Goal: Transaction & Acquisition: Purchase product/service

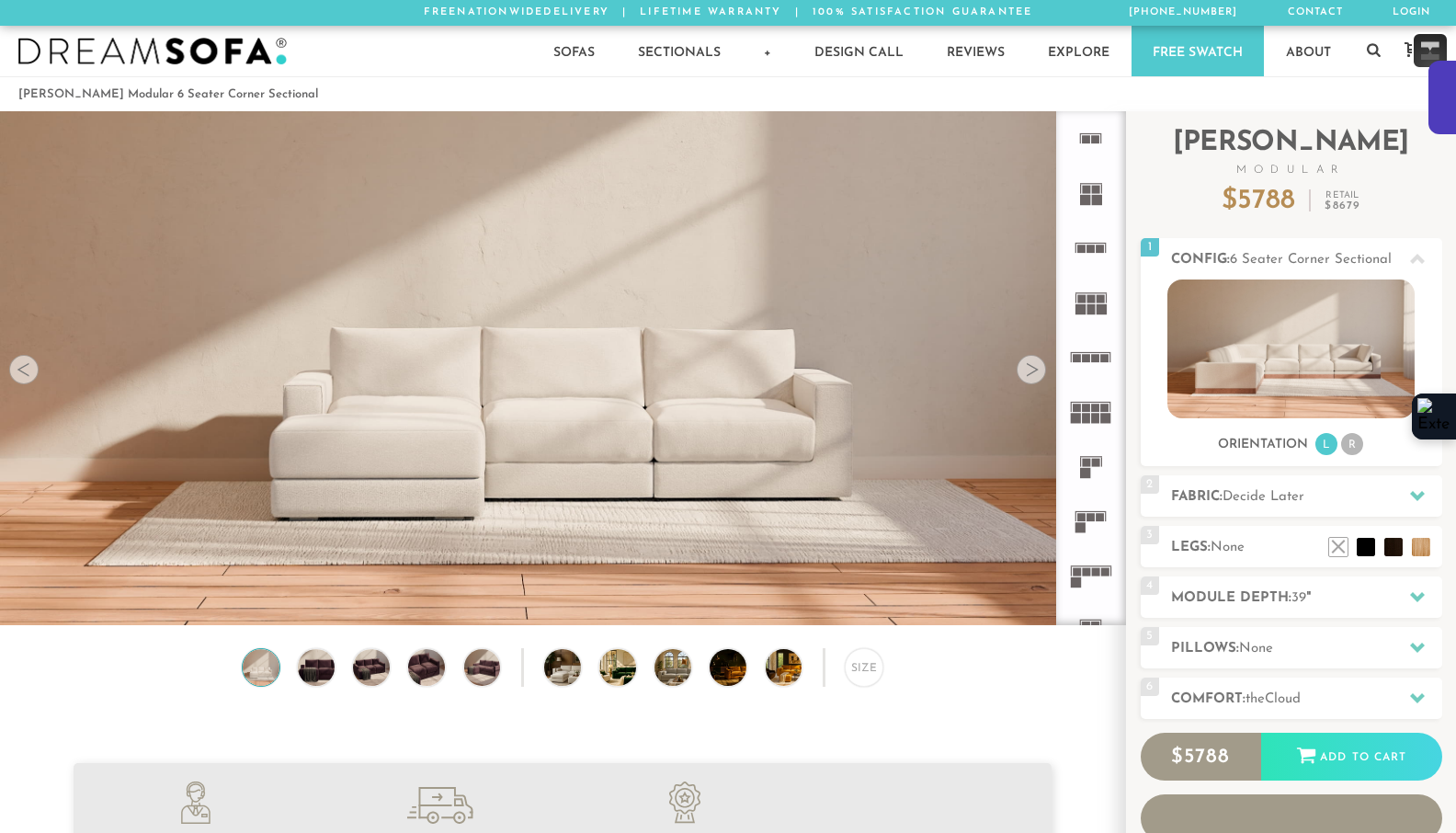
scroll to position [20638, 1456]
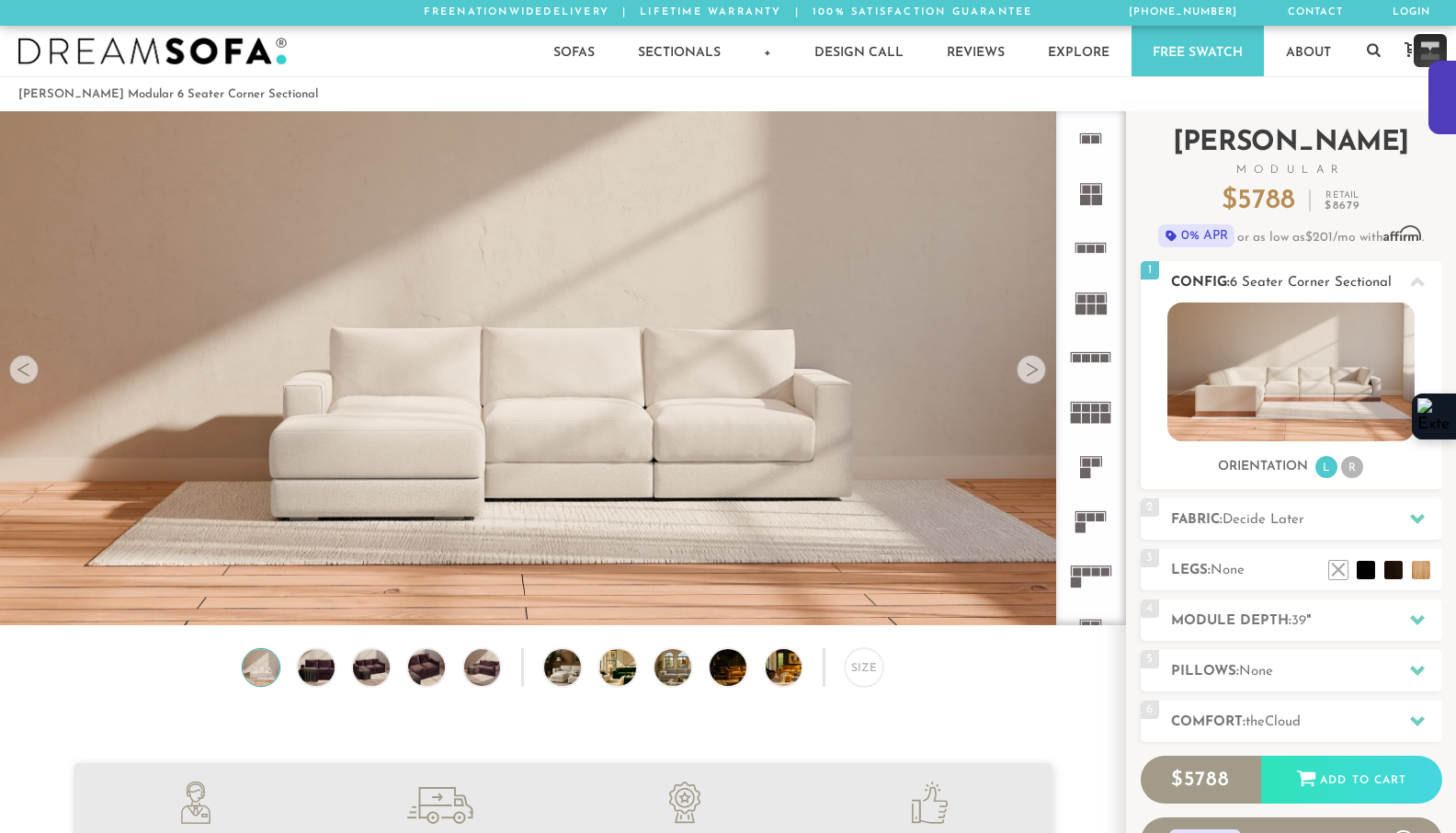
click at [1350, 468] on li "R" at bounding box center [1353, 467] width 22 height 22
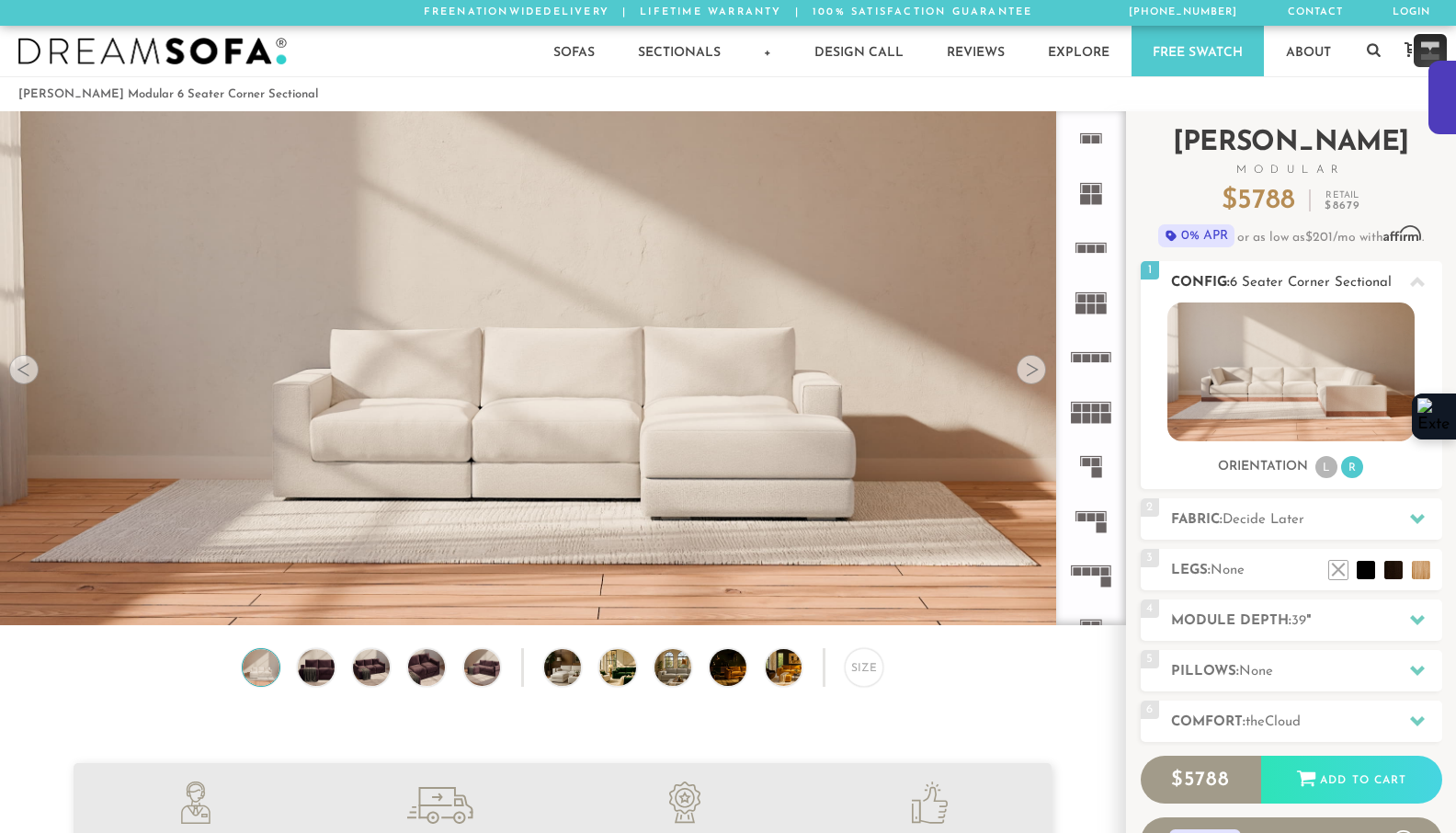
click at [1350, 468] on li "R" at bounding box center [1353, 467] width 22 height 22
click at [315, 664] on img at bounding box center [316, 666] width 44 height 36
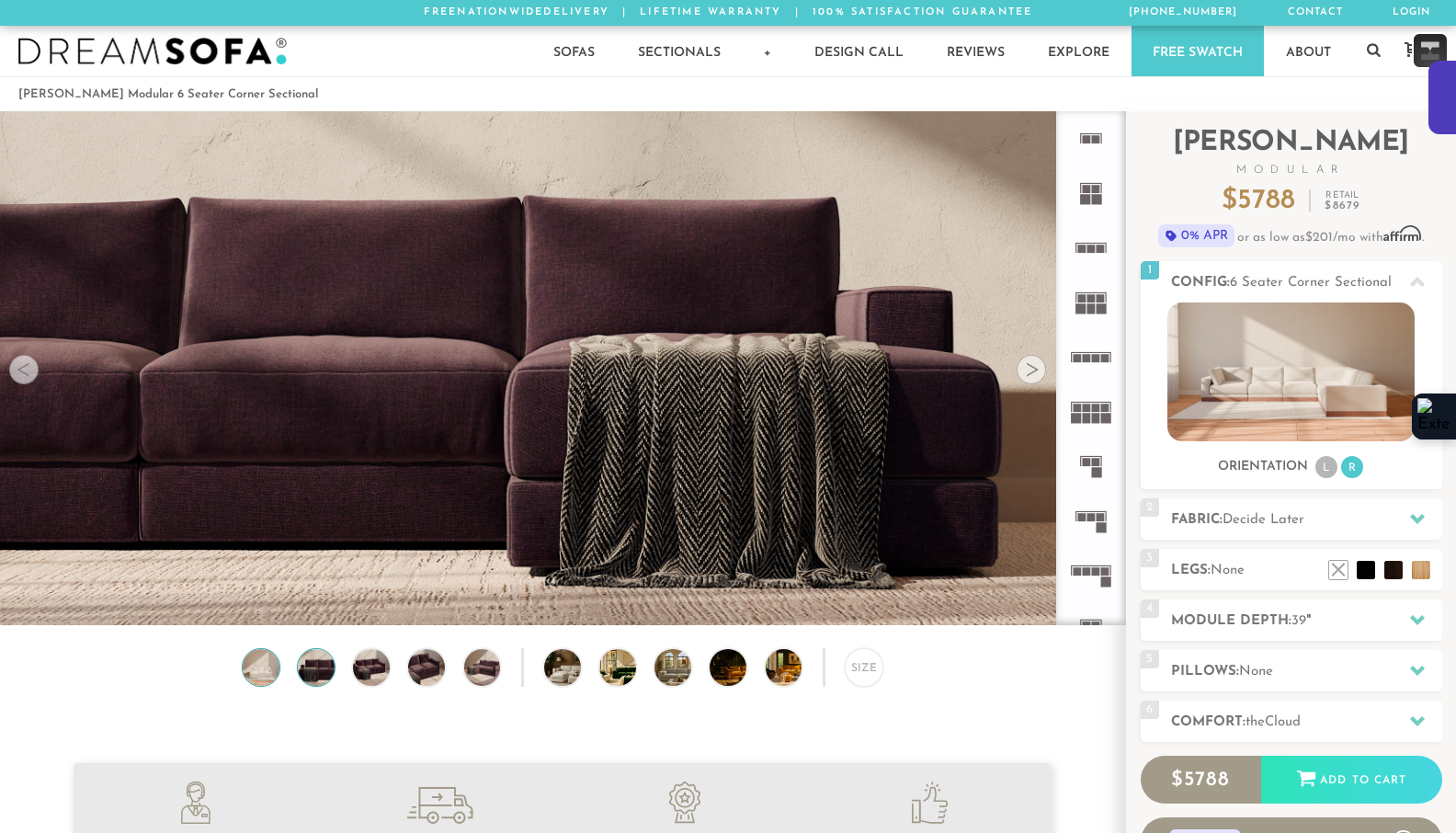
click at [263, 668] on img at bounding box center [261, 666] width 44 height 36
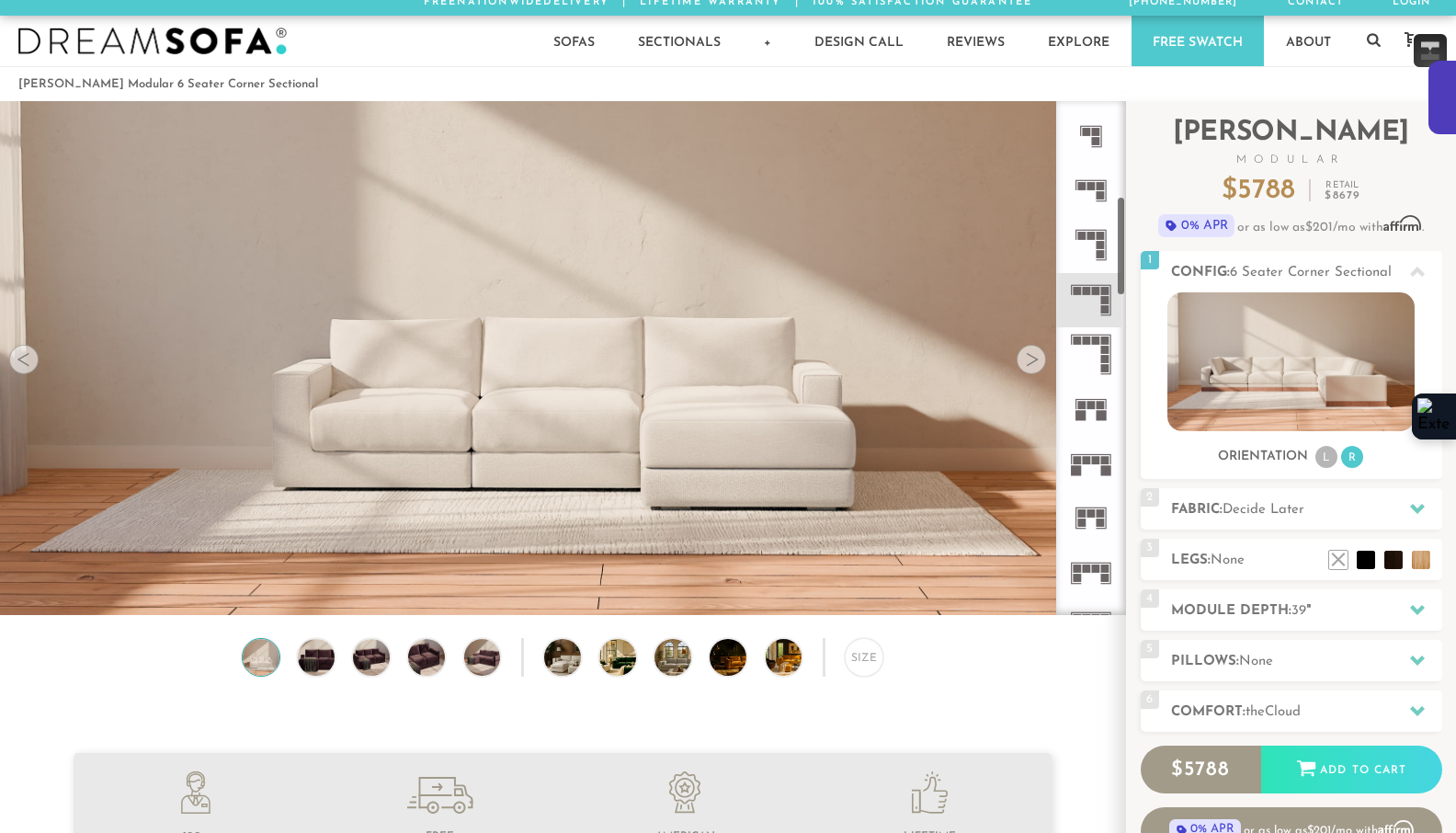
scroll to position [0, 0]
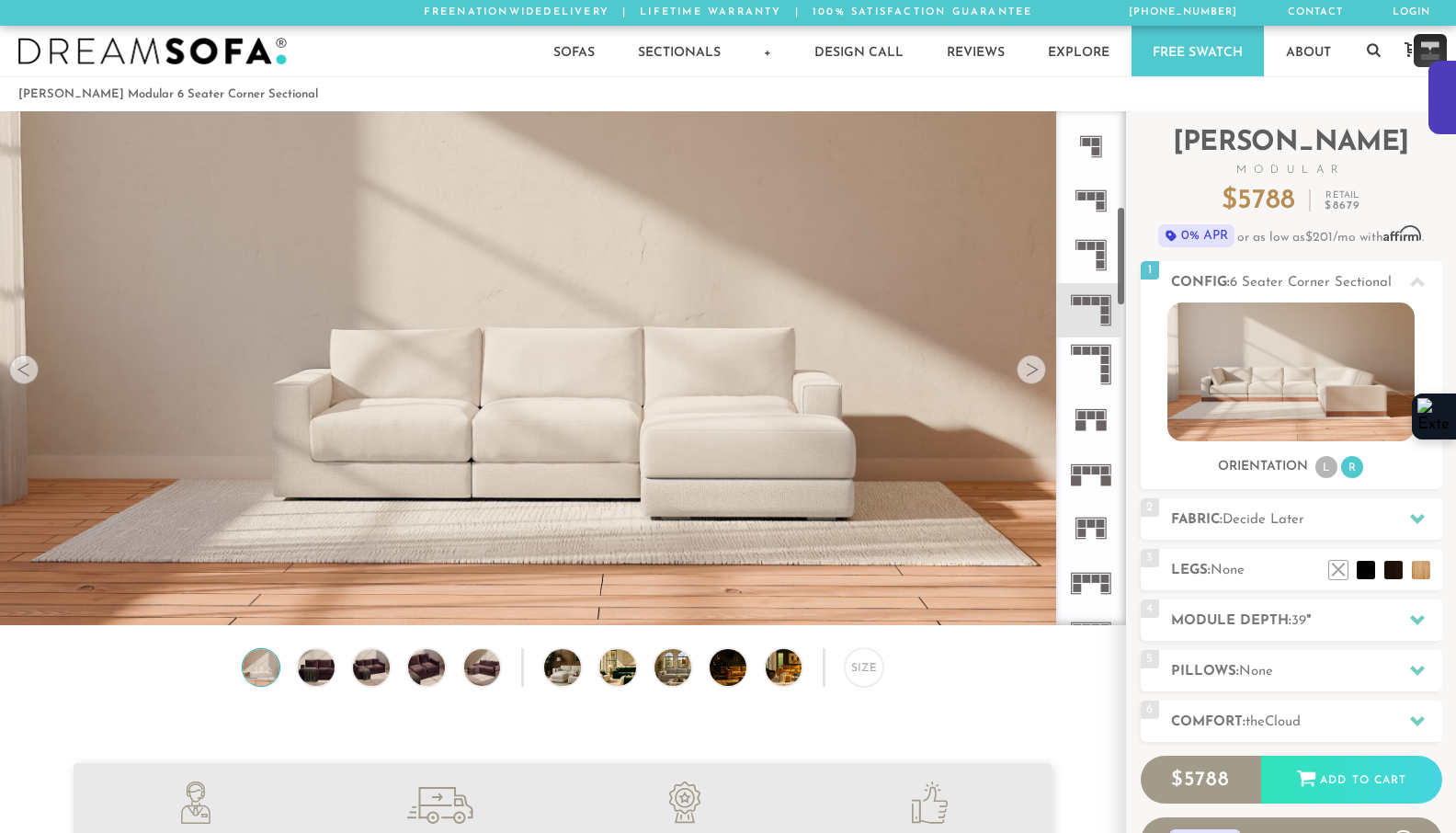
click at [1101, 312] on rect at bounding box center [1105, 310] width 8 height 8
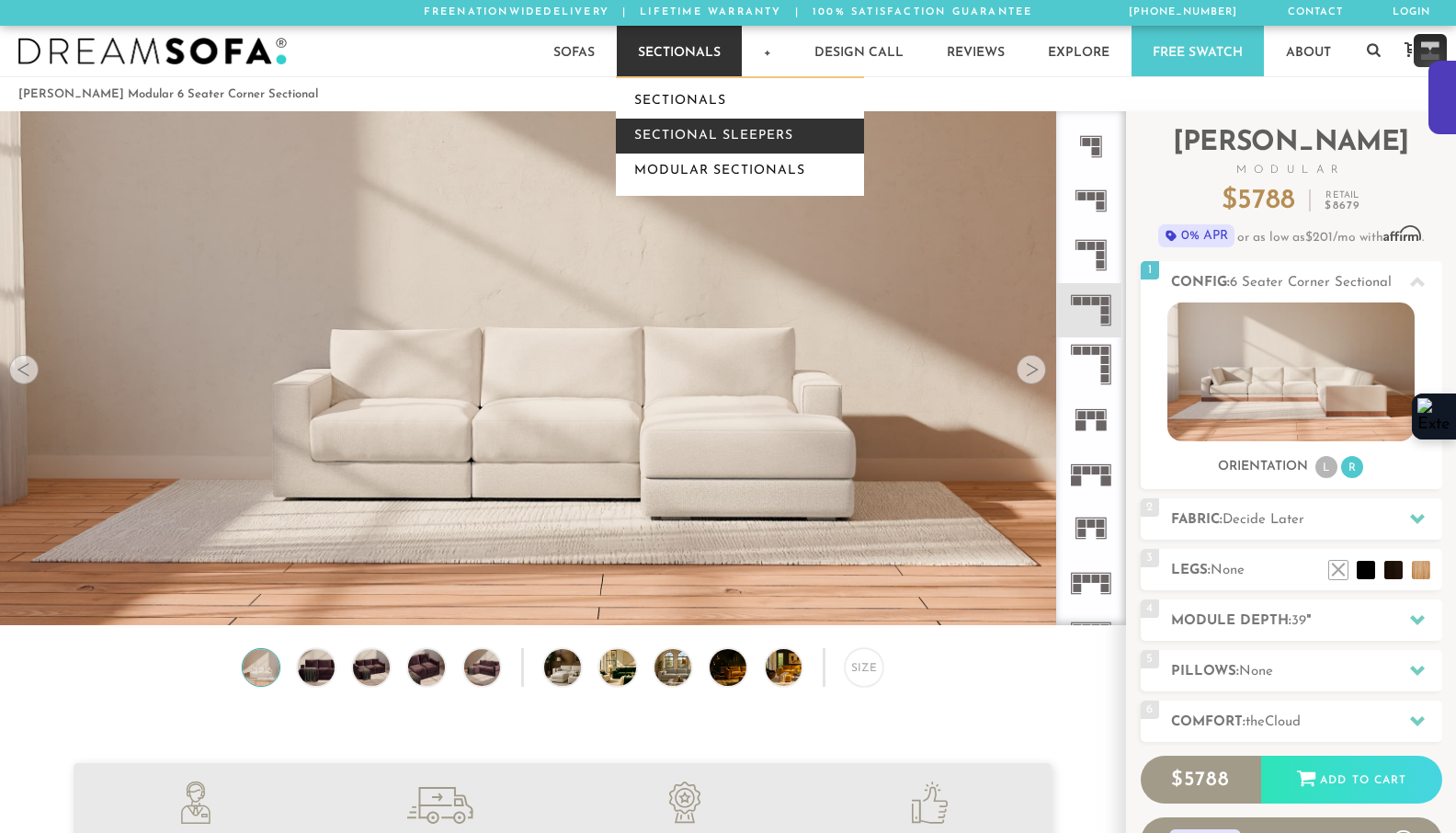
click at [721, 139] on link "Sectional Sleepers" at bounding box center [740, 136] width 249 height 35
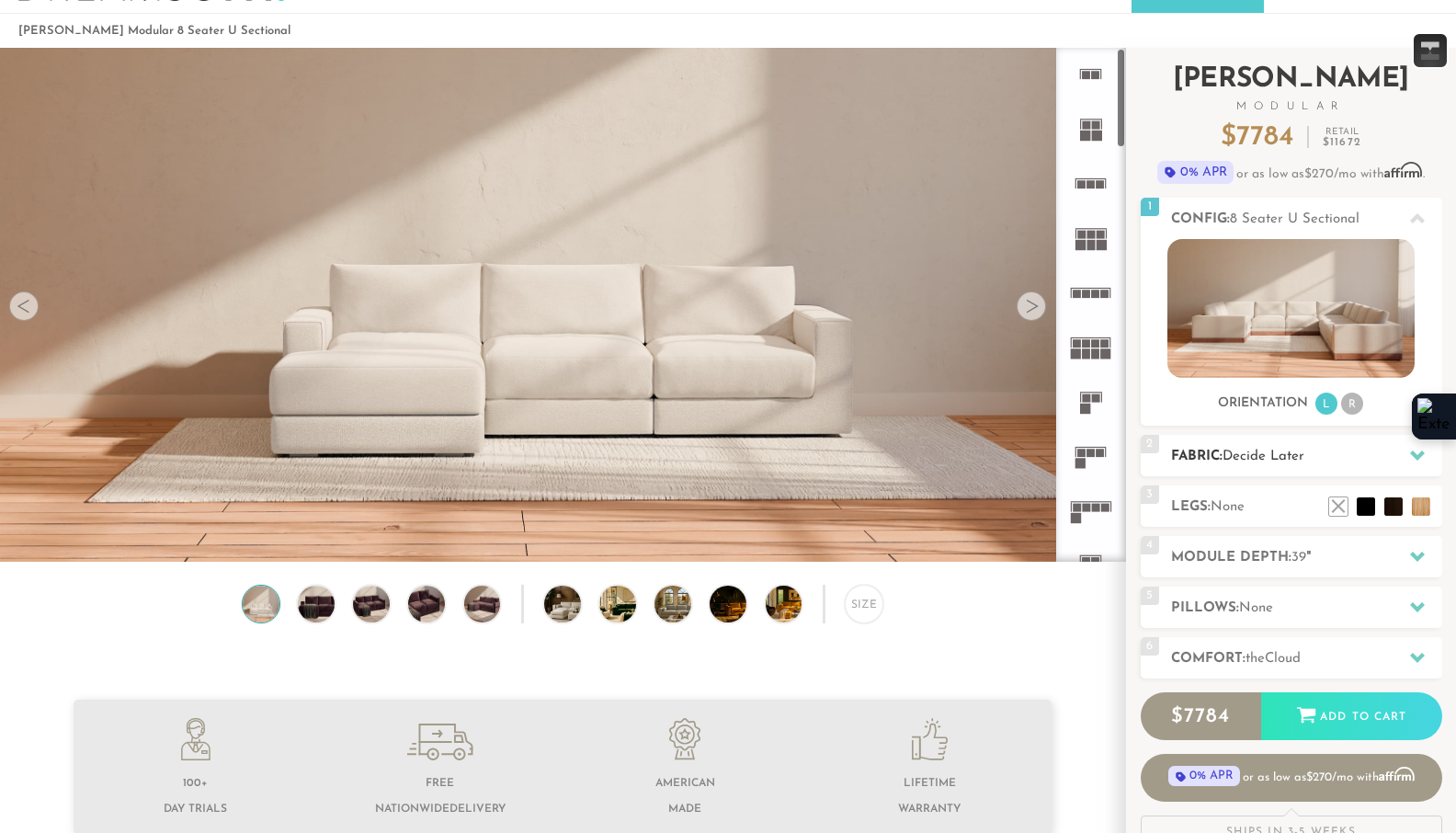
scroll to position [79, 0]
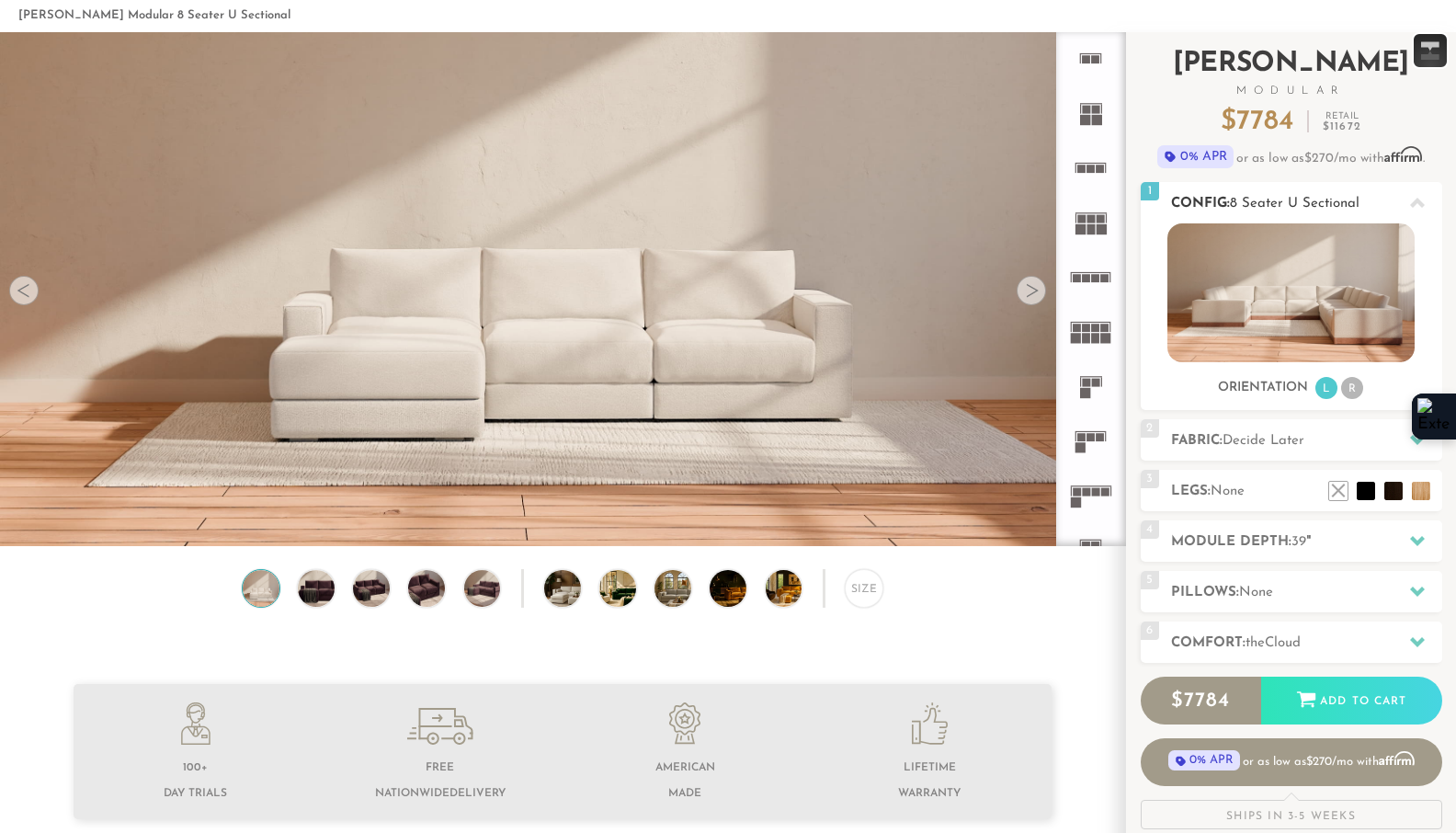
click at [1355, 396] on li "R" at bounding box center [1353, 388] width 22 height 22
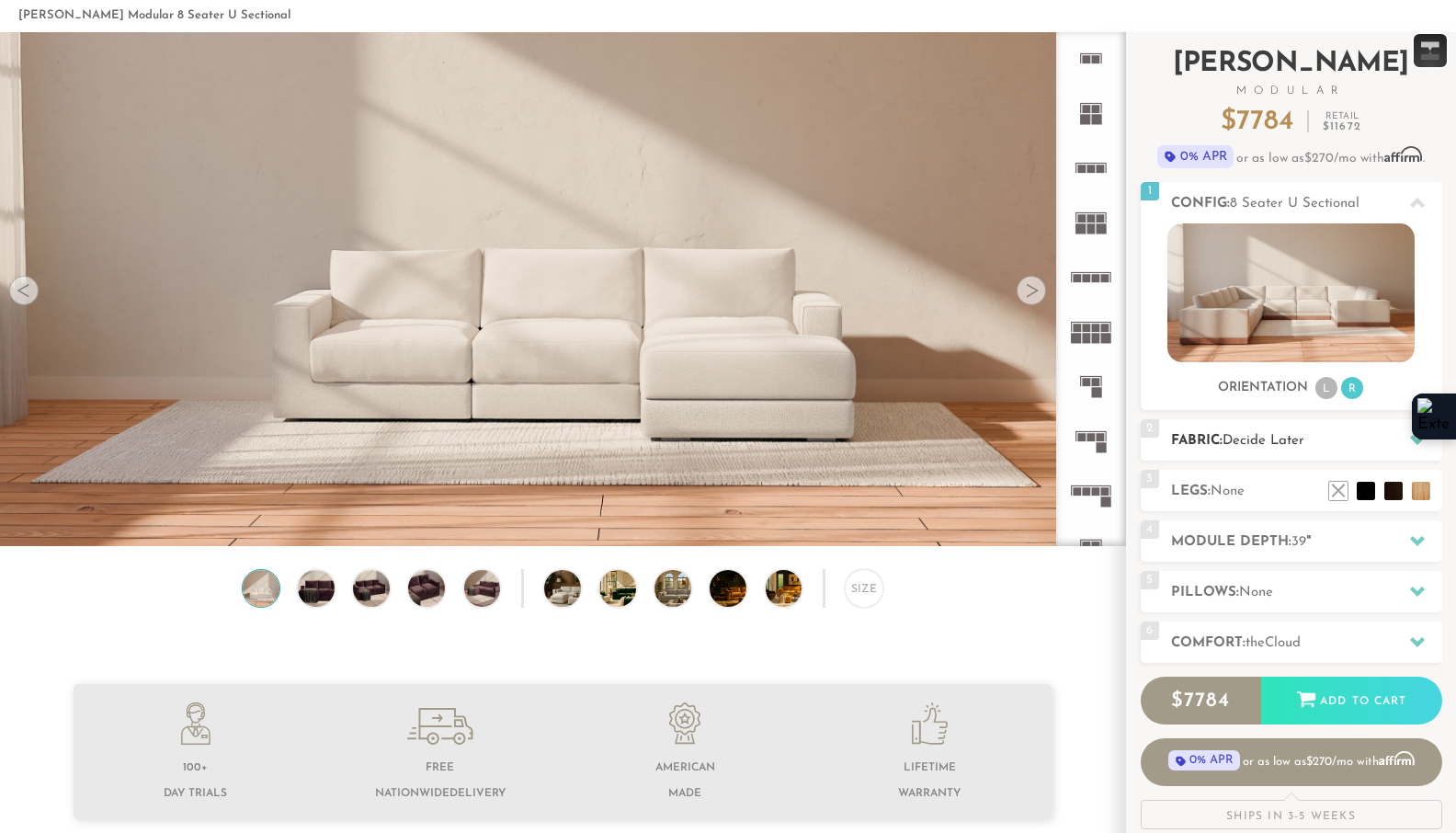
click at [1266, 452] on div "2 Fabric: Decide Later" at bounding box center [1291, 439] width 302 height 41
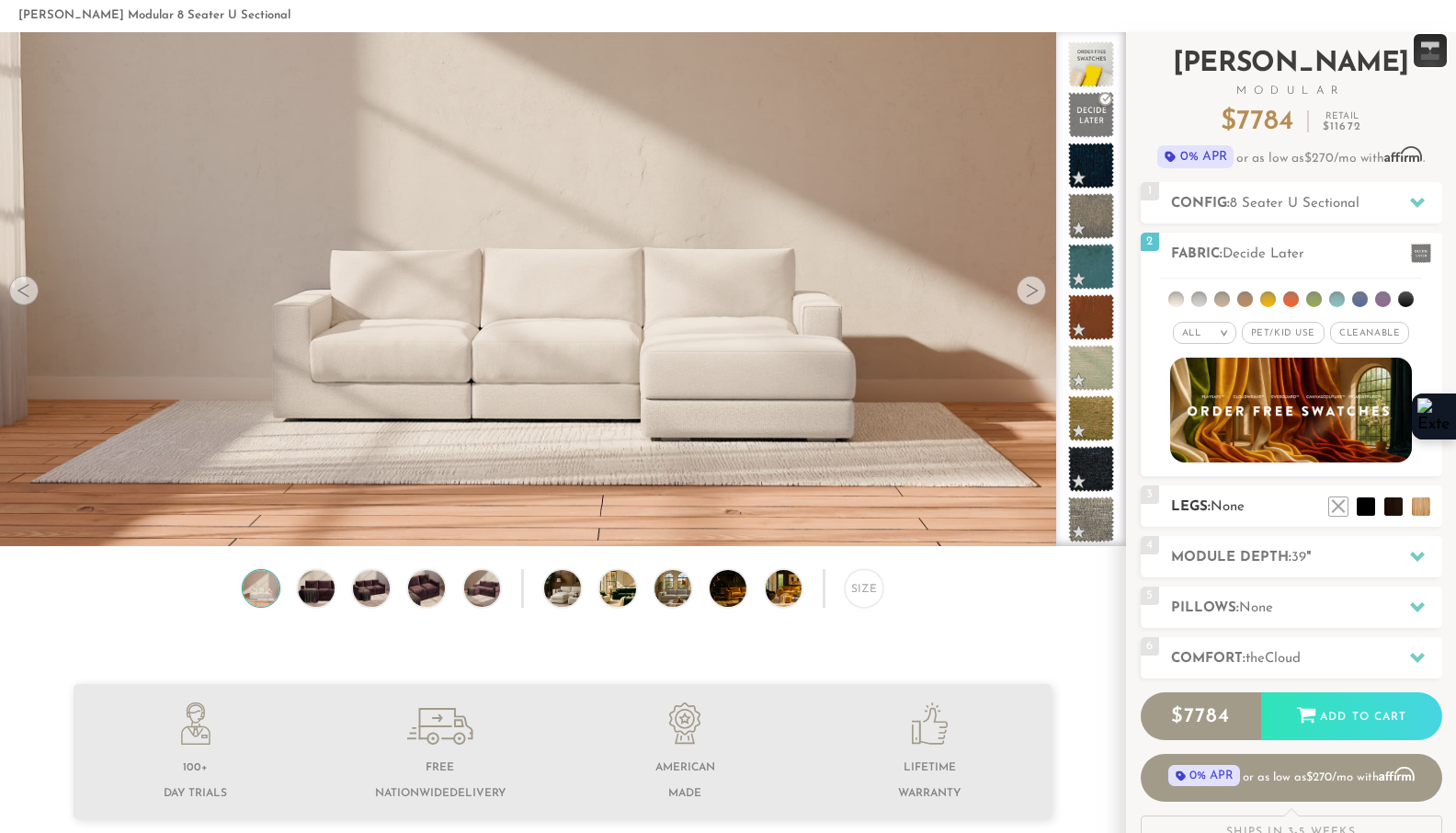
click at [1259, 499] on h2 "Legs: None" at bounding box center [1306, 506] width 271 height 21
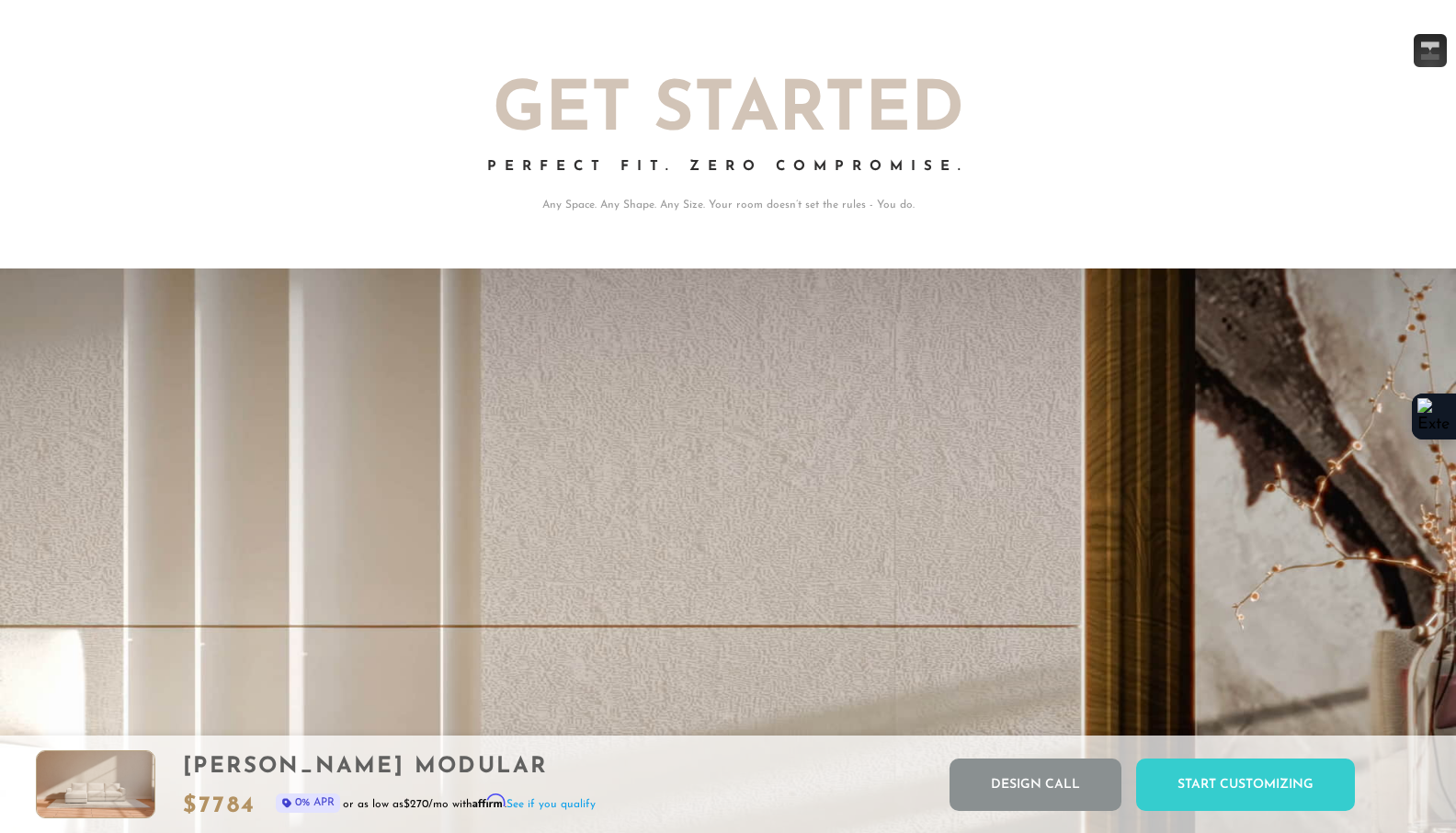
scroll to position [0, 0]
